Goal: Transaction & Acquisition: Download file/media

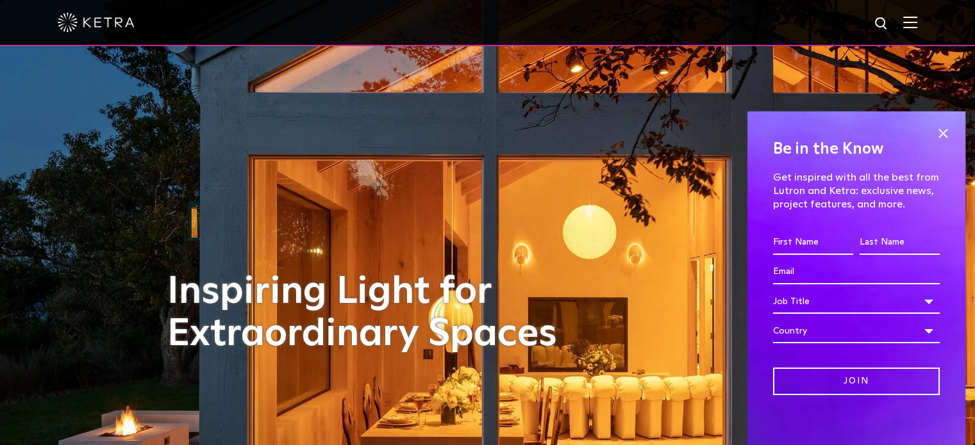
click at [907, 25] on div at bounding box center [487, 22] width 859 height 45
click at [914, 24] on img at bounding box center [910, 22] width 14 height 12
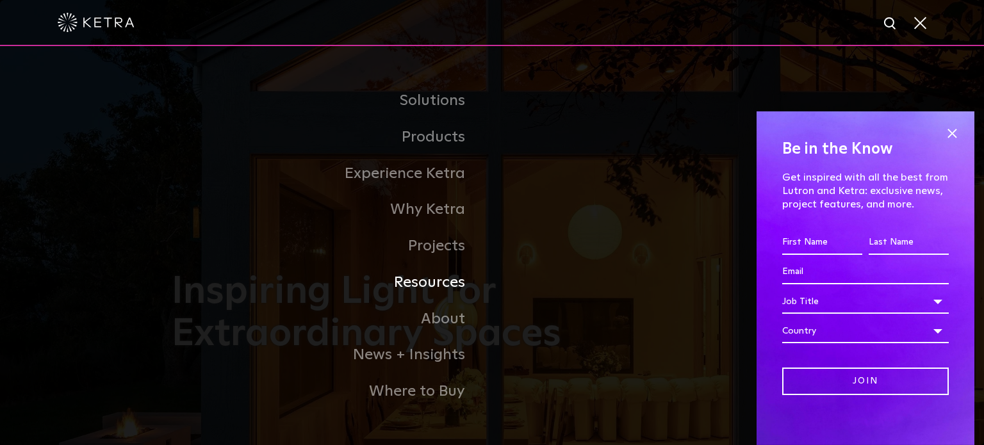
click at [426, 288] on link "Resources" at bounding box center [332, 283] width 320 height 37
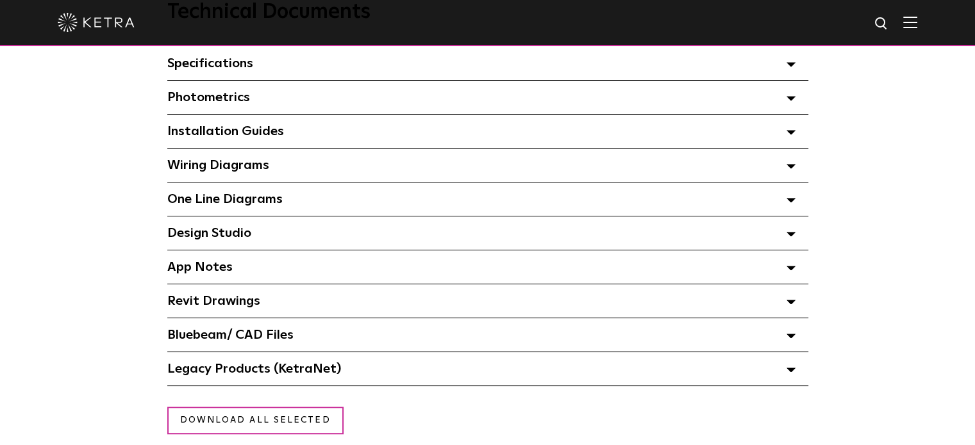
scroll to position [956, 0]
click at [226, 329] on span "Bluebeam/ CAD Files" at bounding box center [230, 335] width 126 height 13
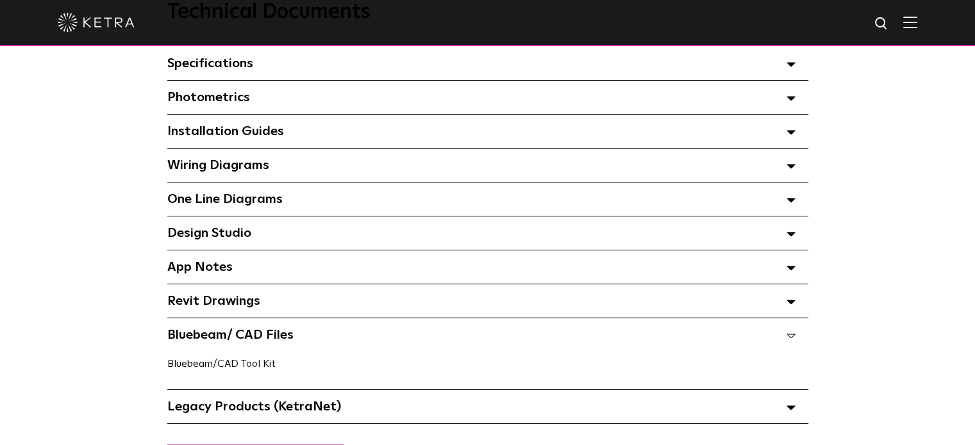
click at [222, 365] on link "Bluebeam/CAD Tool Kit" at bounding box center [221, 364] width 108 height 10
